Goal: Submit feedback/report problem: Submit feedback/report problem

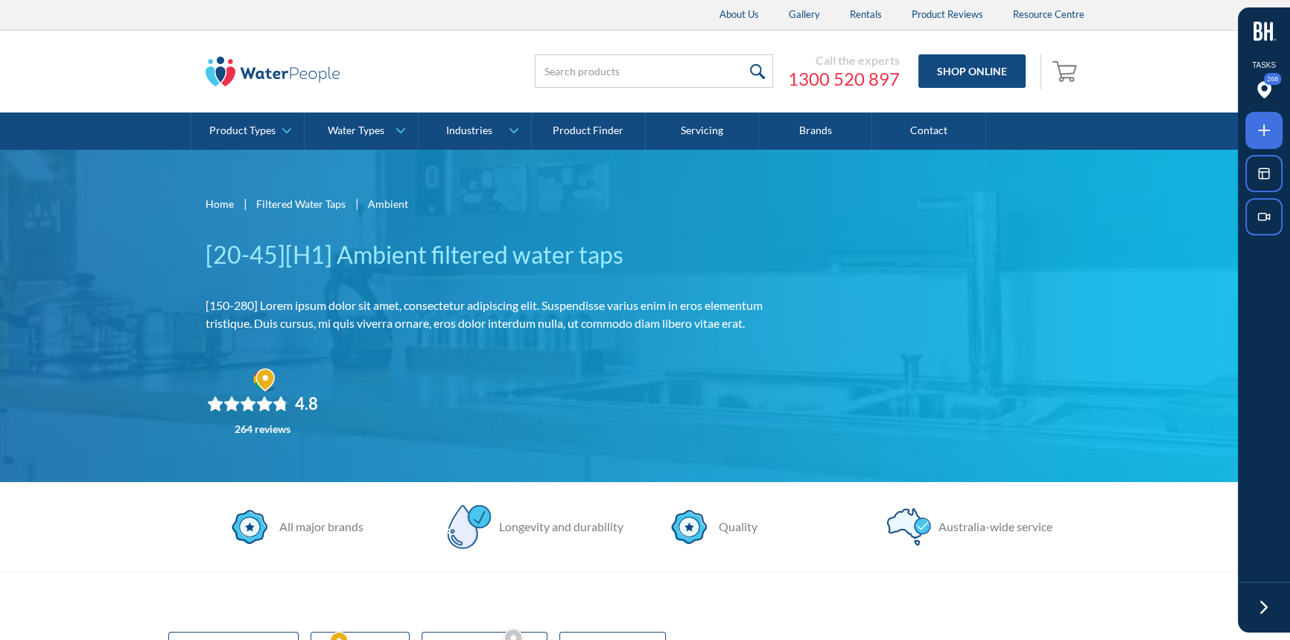
click at [373, 503] on section "All major brands Longevity and durability Quality [GEOGRAPHIC_DATA]-wide servic…" at bounding box center [645, 526] width 1290 height 89
drag, startPoint x: 1264, startPoint y: 130, endPoint x: 1255, endPoint y: 136, distance: 10.3
click at [1264, 130] on icon at bounding box center [1264, 130] width 18 height 18
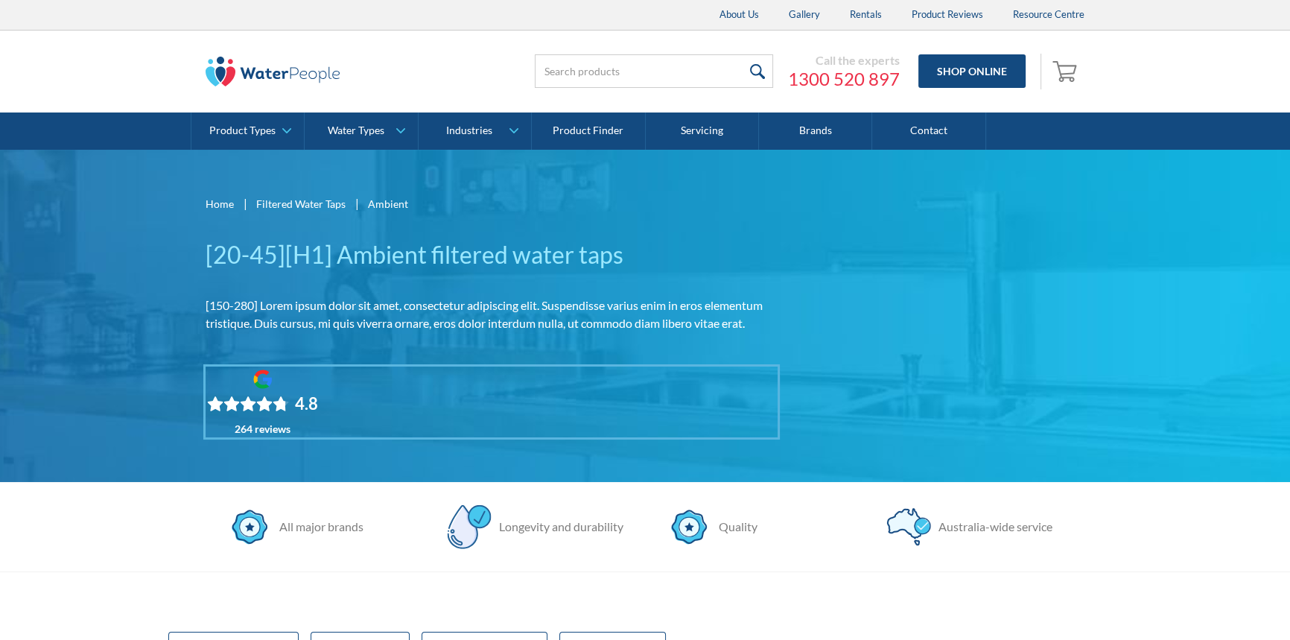
click at [334, 395] on div at bounding box center [645, 320] width 1290 height 640
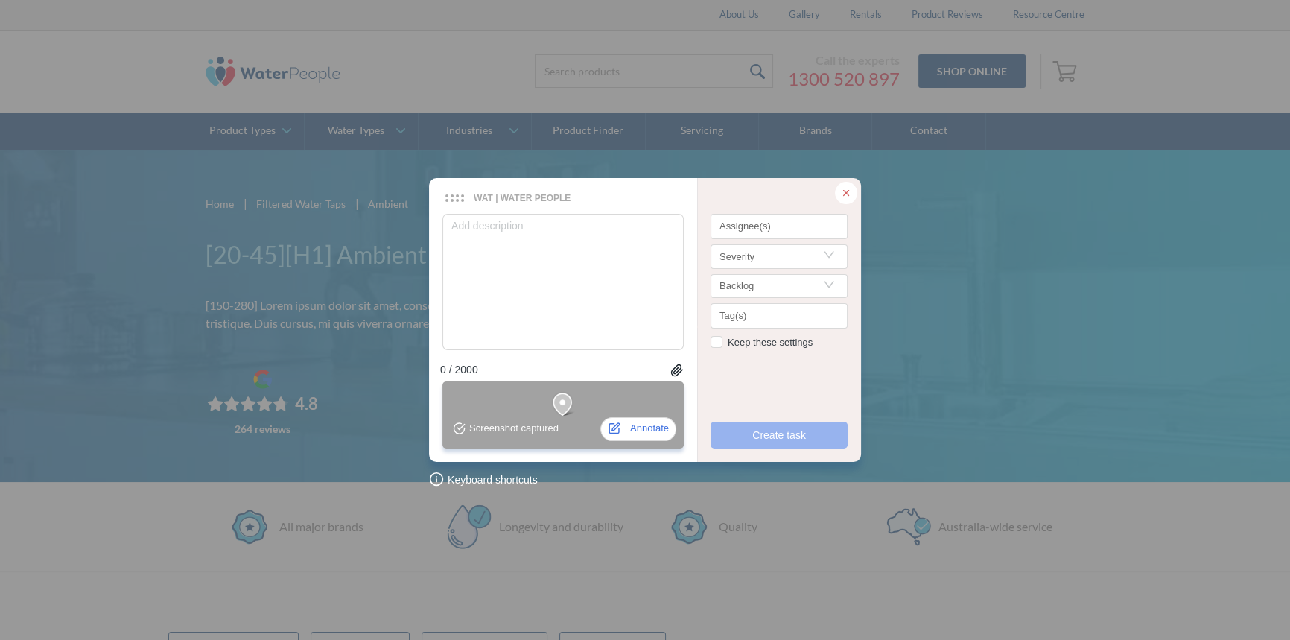
type textarea "P"
type textarea "Pl"
type textarea "Ple"
type textarea "Plea"
type textarea "Pleas"
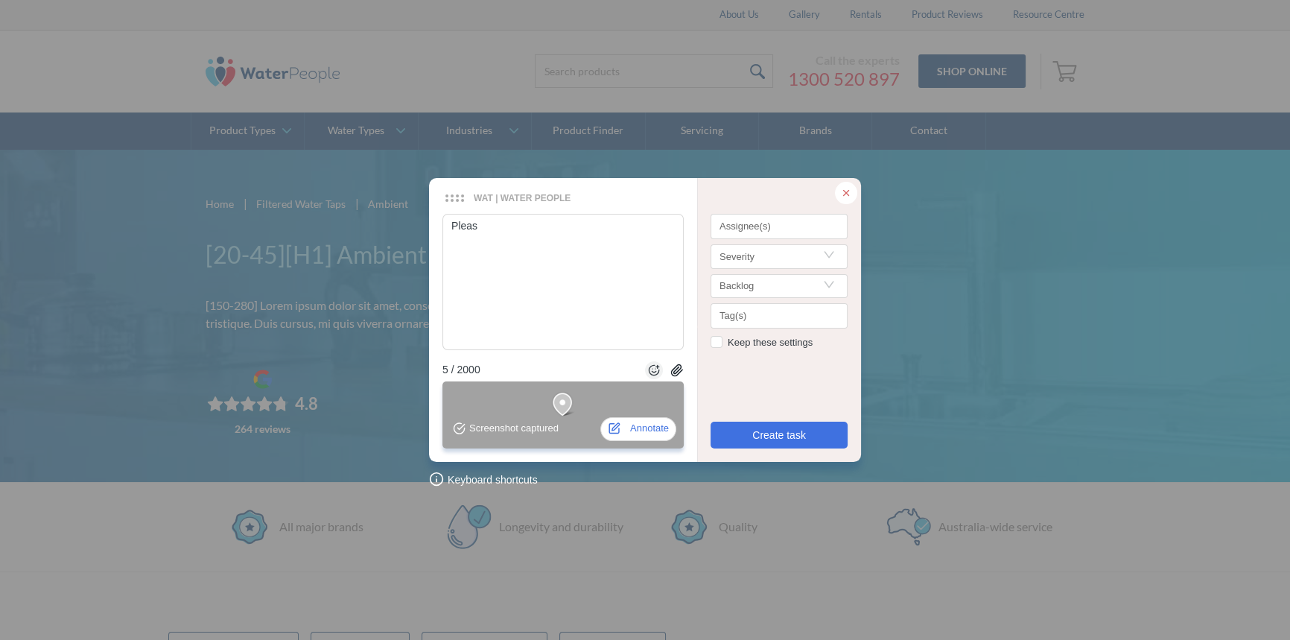
type textarea "Please"
type textarea "Please m"
type textarea "Please ma"
type textarea "Please mak"
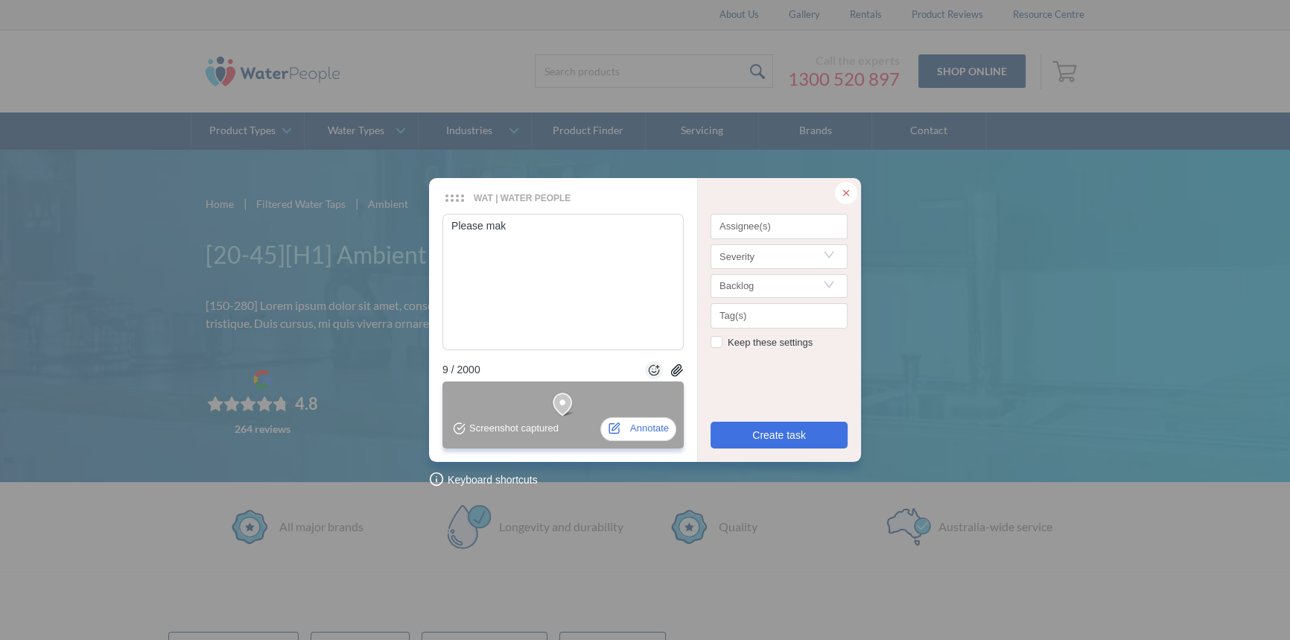
type textarea "Please make"
type textarea "Please make th"
type textarea "Please make thi"
type textarea "Please make this"
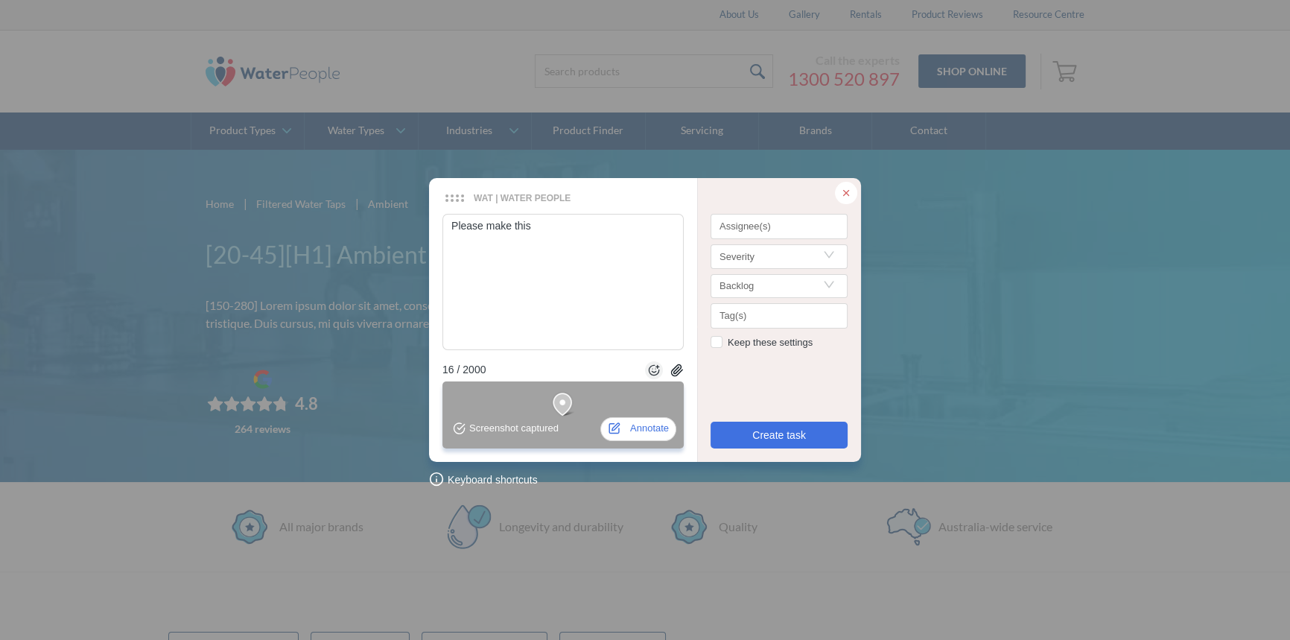
type textarea "Please make this"
type textarea "Please make this t"
type textarea "Please make this th"
type textarea "Please make this the"
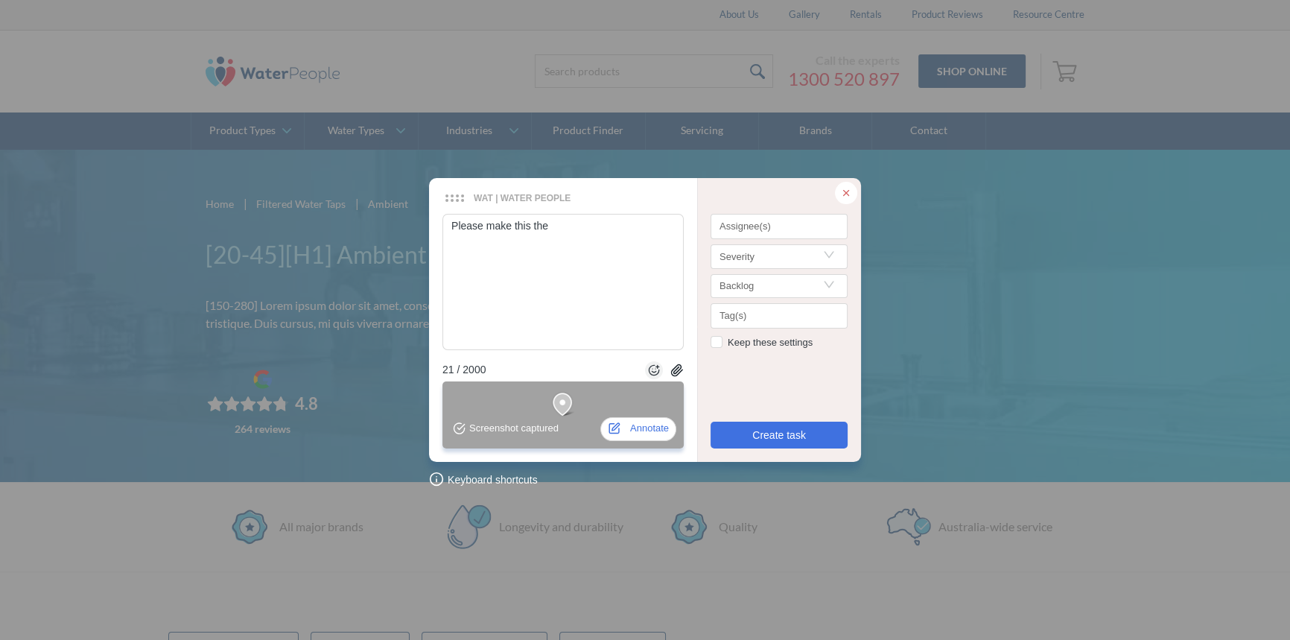
type textarea "Please make this the s"
type textarea "Please make this the sa"
type textarea "Please make this the [PERSON_NAME]"
type textarea "Please make this the same"
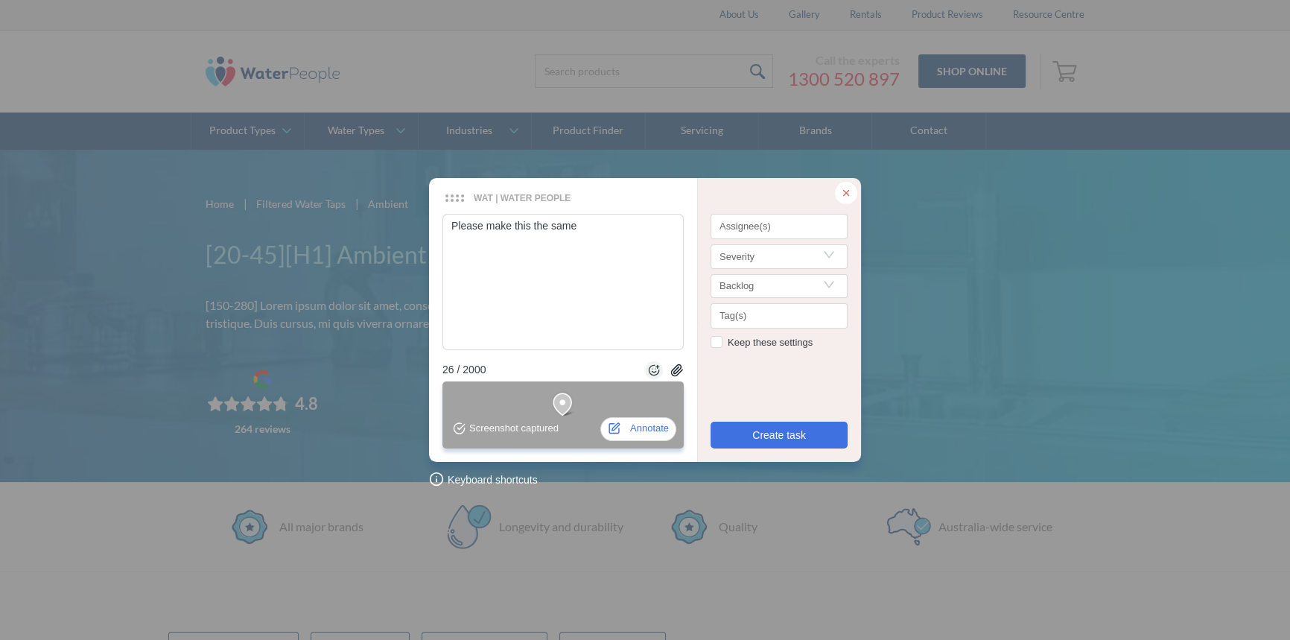
type textarea "Please make this the same a"
type textarea "Please make this the same as"
type textarea "Please make this the same as t"
type textarea "Please make this the same as th"
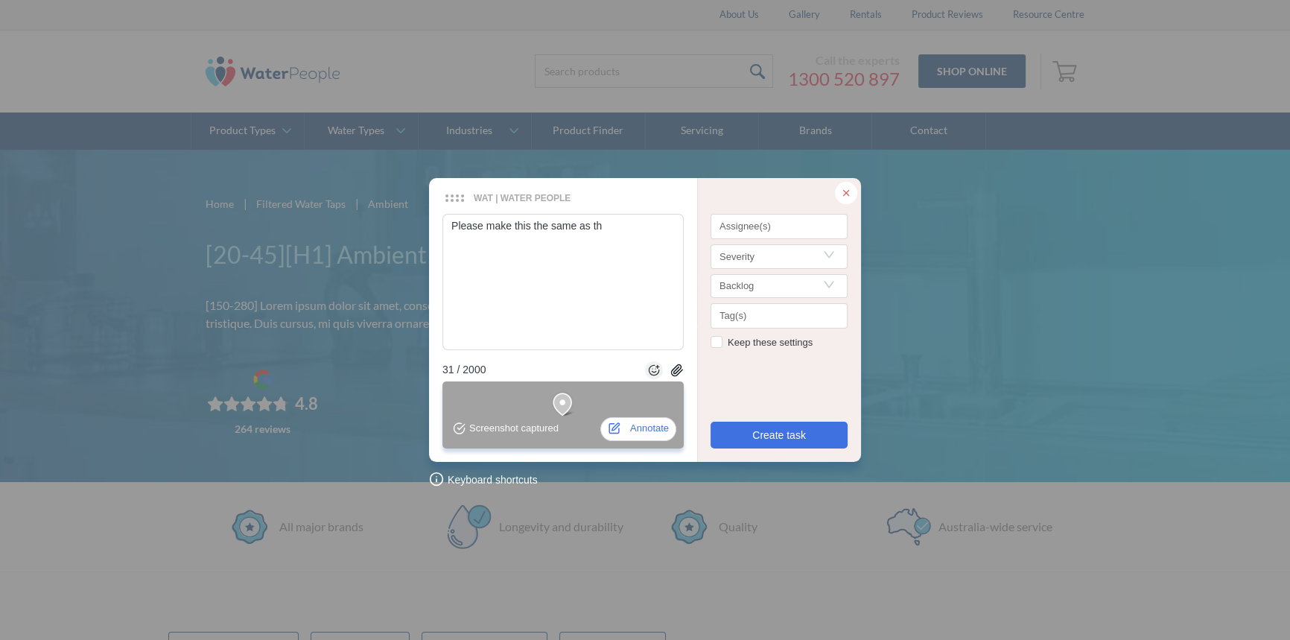
type textarea "Please make this the same as thi"
type textarea "Please make this the same as this"
type textarea "Please make this the same as this m"
type textarea "Please make this the same as this"
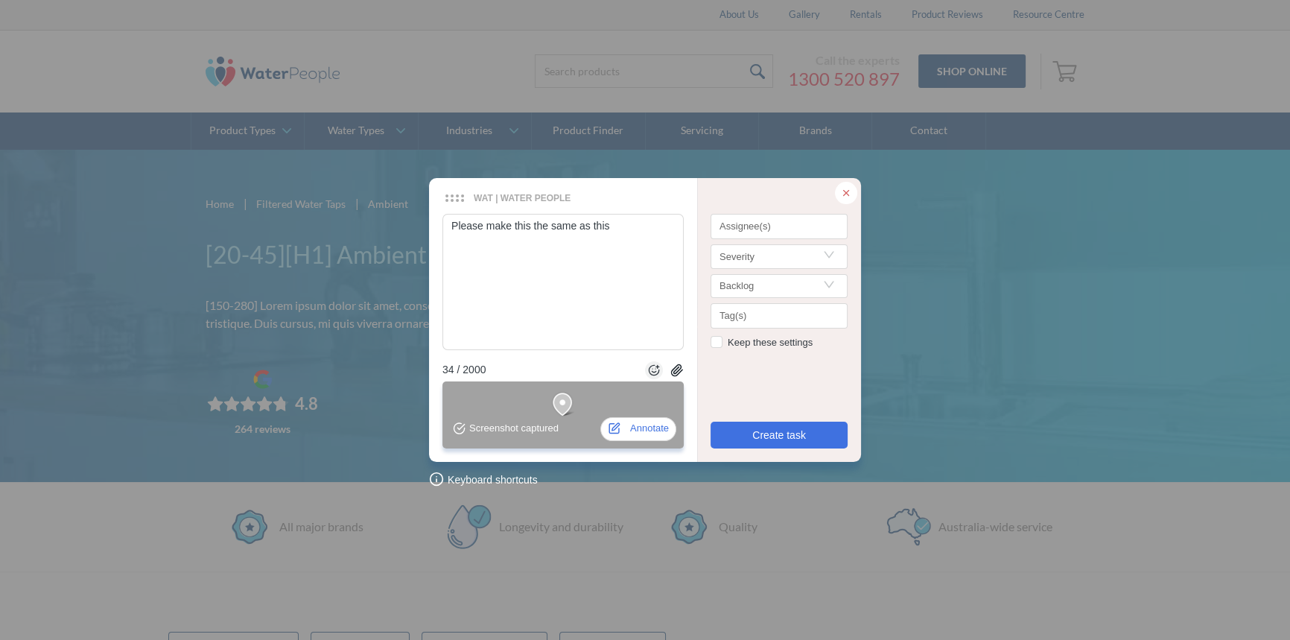
type textarea "Please make this the same as this p"
type textarea "Please make this the same as this pa"
type textarea "Please make this the same as this pag"
type textarea "Please make this the same as this page"
type textarea "Please make this the same as this page:"
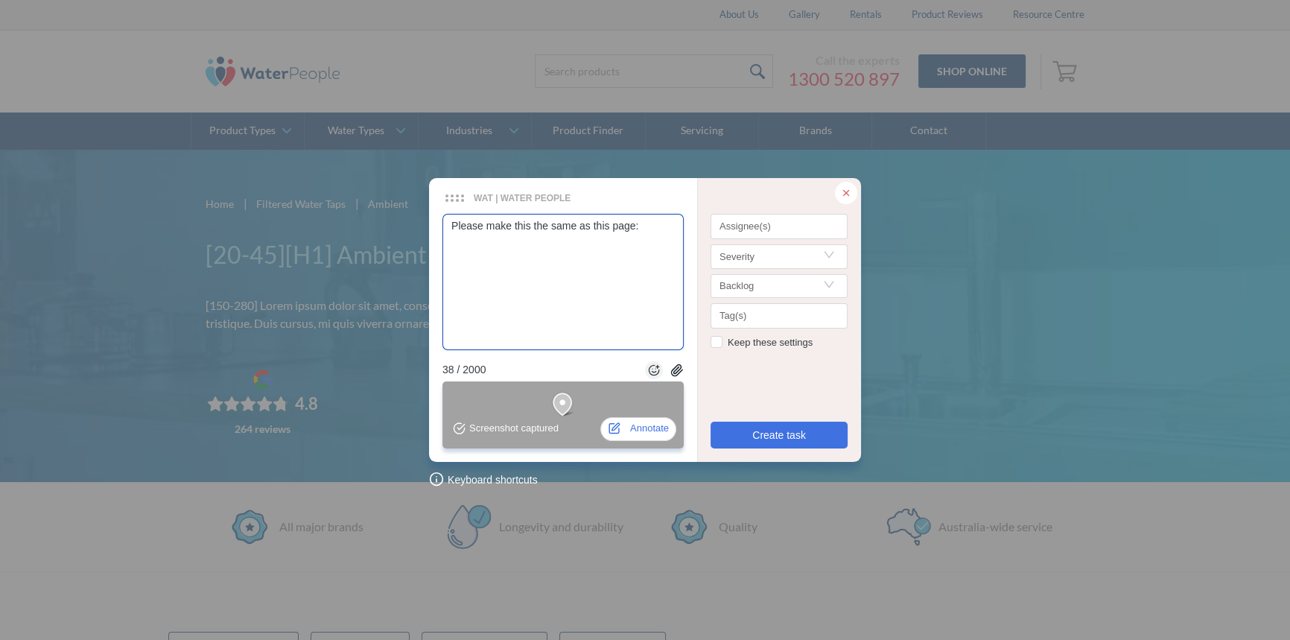
type textarea "Please make this the same as this page:"
paste textarea "[URL][DOMAIN_NAME]"
click at [782, 226] on div at bounding box center [779, 227] width 130 height 11
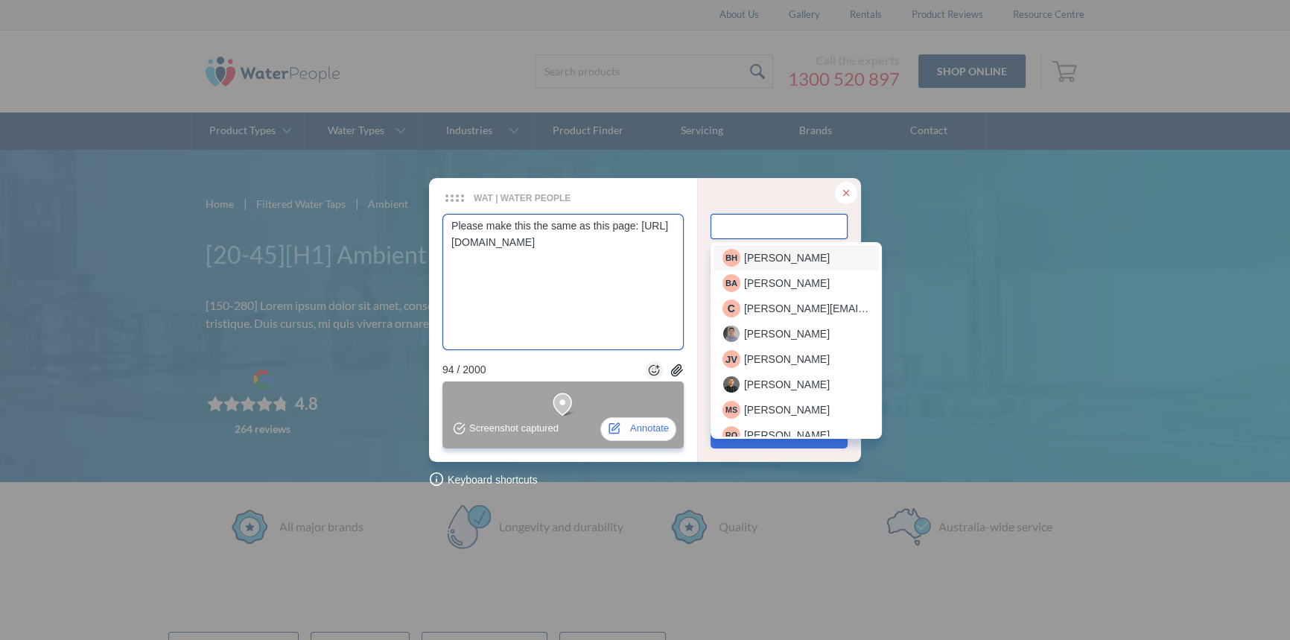
click at [784, 263] on span "[PERSON_NAME]" at bounding box center [787, 257] width 86 height 16
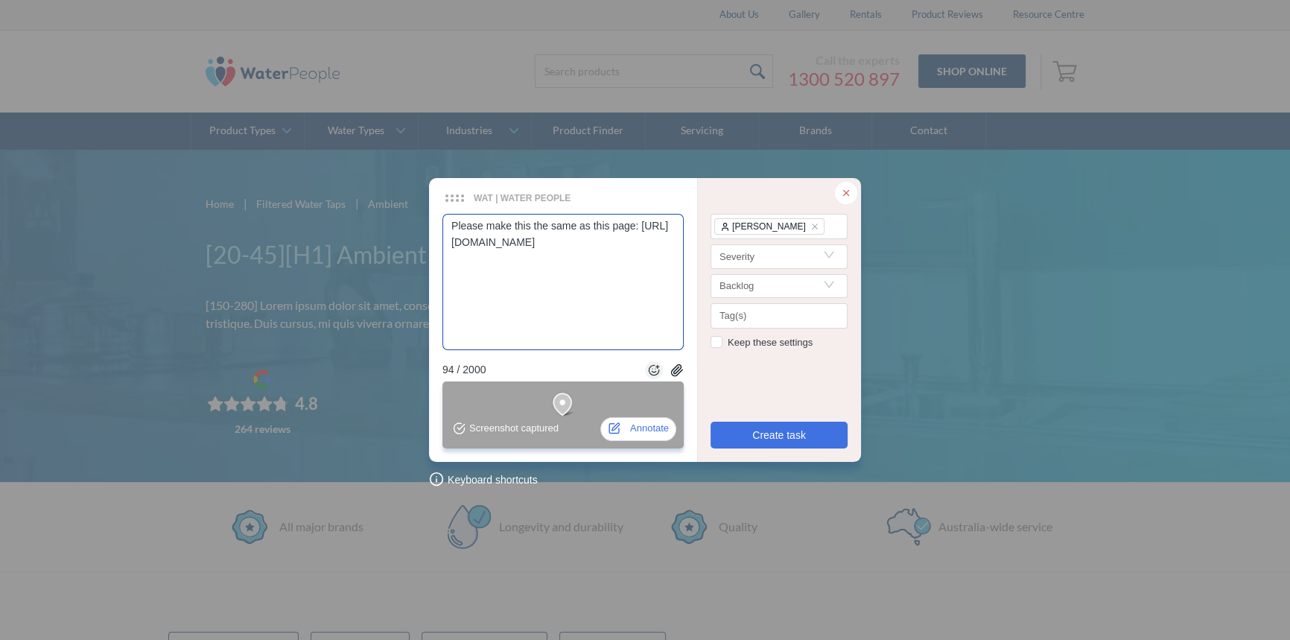
click at [526, 252] on textarea "Please make this the same as this page: [URL][DOMAIN_NAME]" at bounding box center [562, 282] width 241 height 136
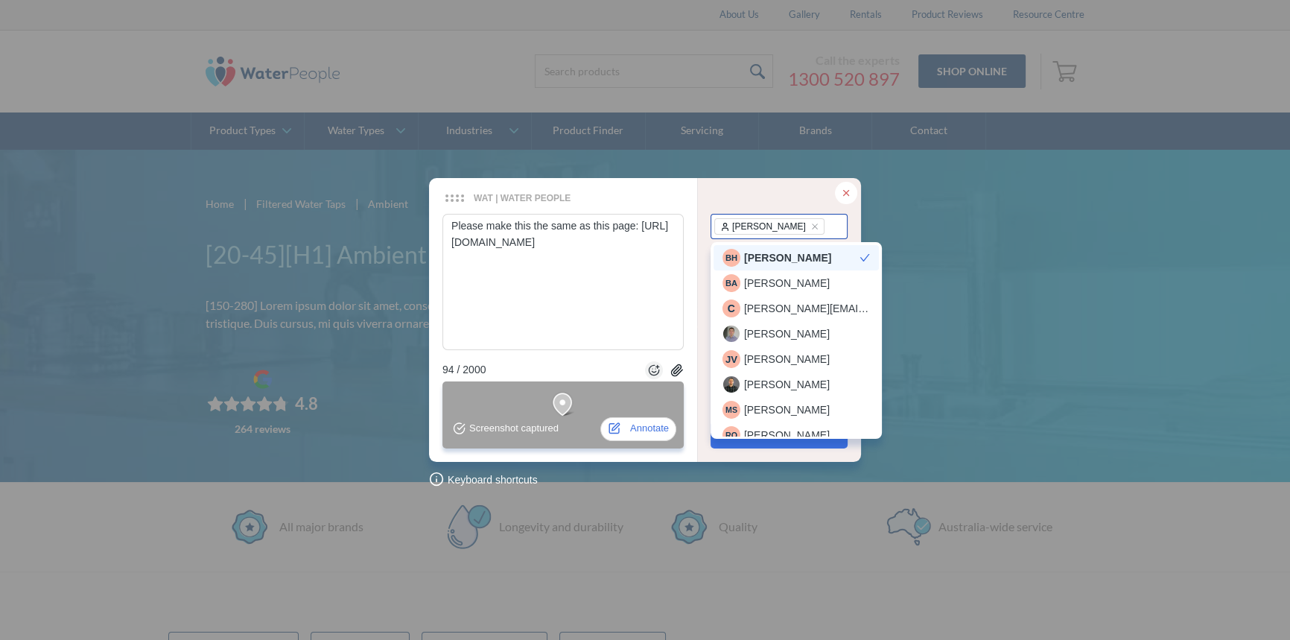
type textarea "Please make this the same as this page: [URL][DOMAIN_NAME]"
click at [771, 383] on span "[PERSON_NAME]" at bounding box center [787, 384] width 86 height 16
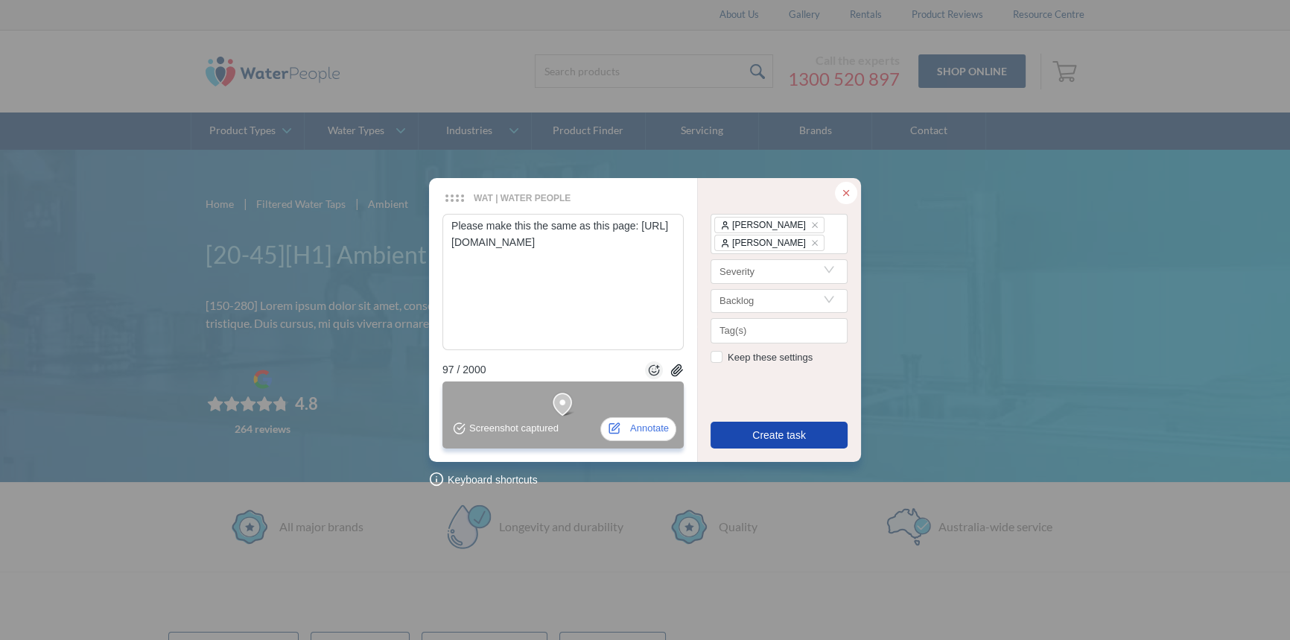
click at [760, 432] on span "Create task" at bounding box center [779, 435] width 54 height 16
